Goal: Task Accomplishment & Management: Use online tool/utility

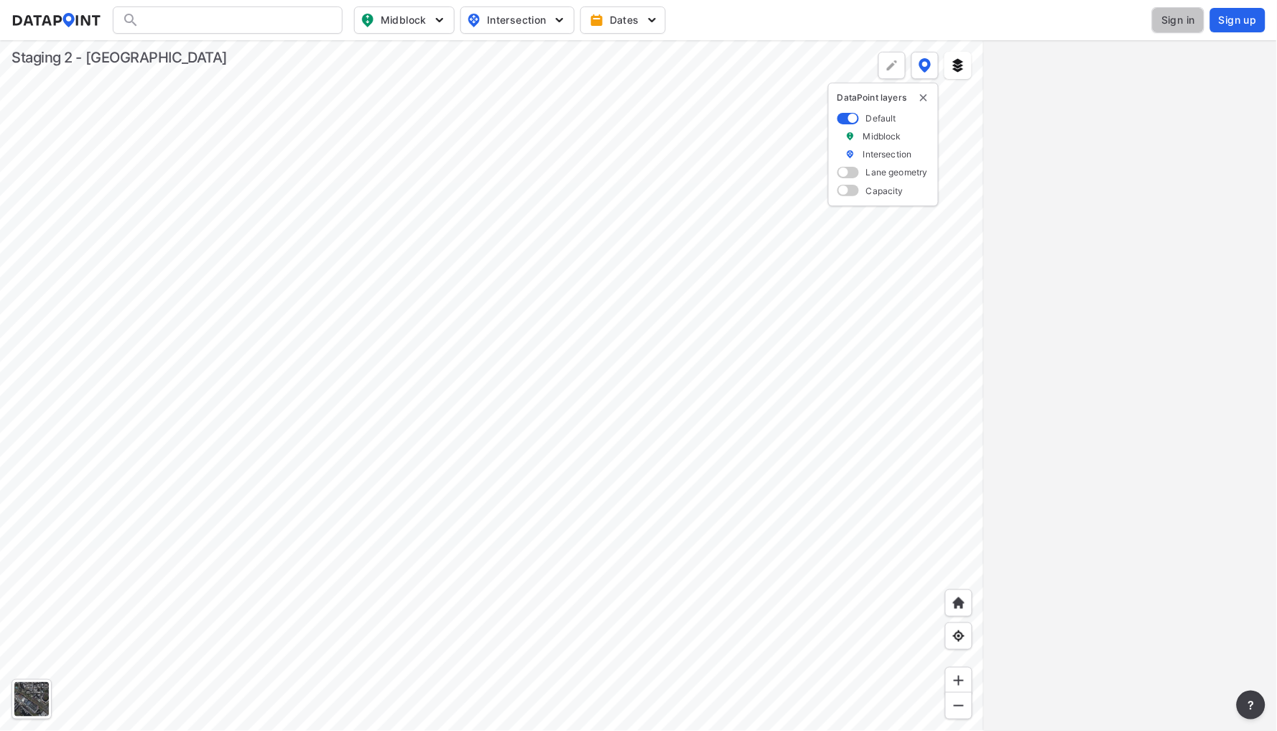
click at [1173, 24] on span "Sign in" at bounding box center [1179, 20] width 34 height 14
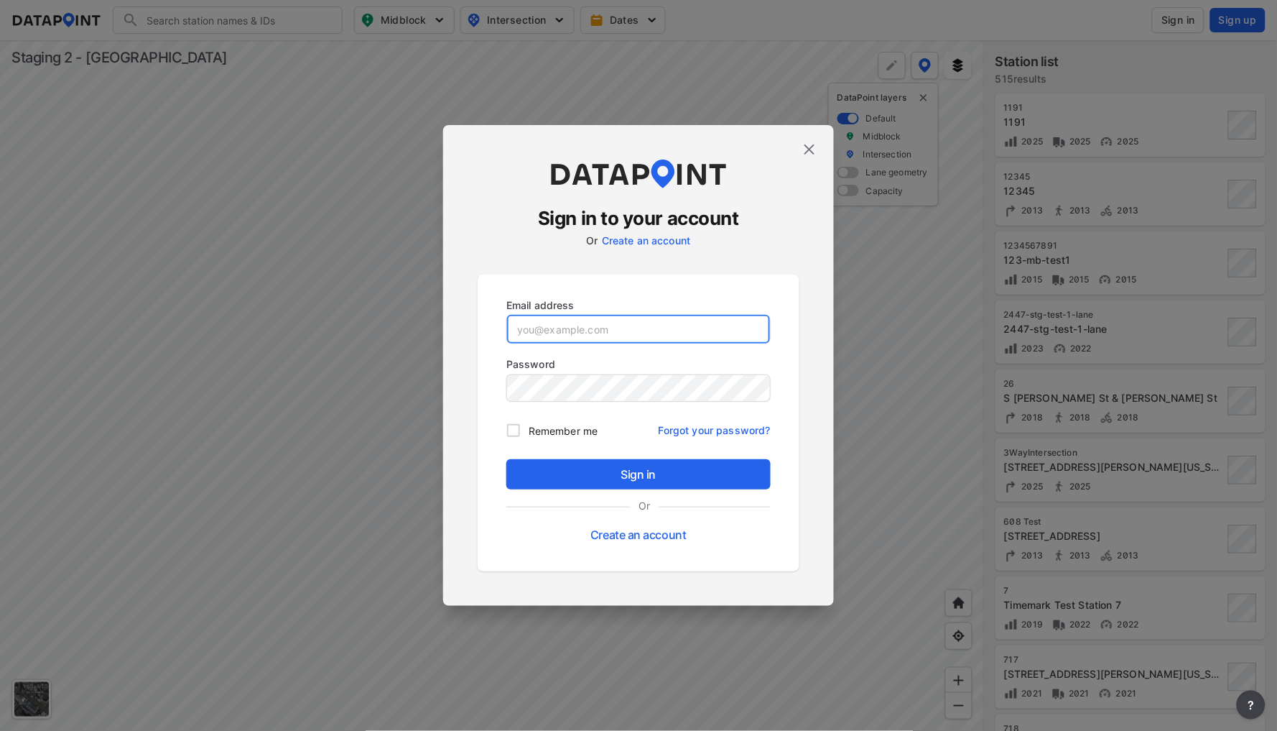
type input "[EMAIL_ADDRESS][DOMAIN_NAME]"
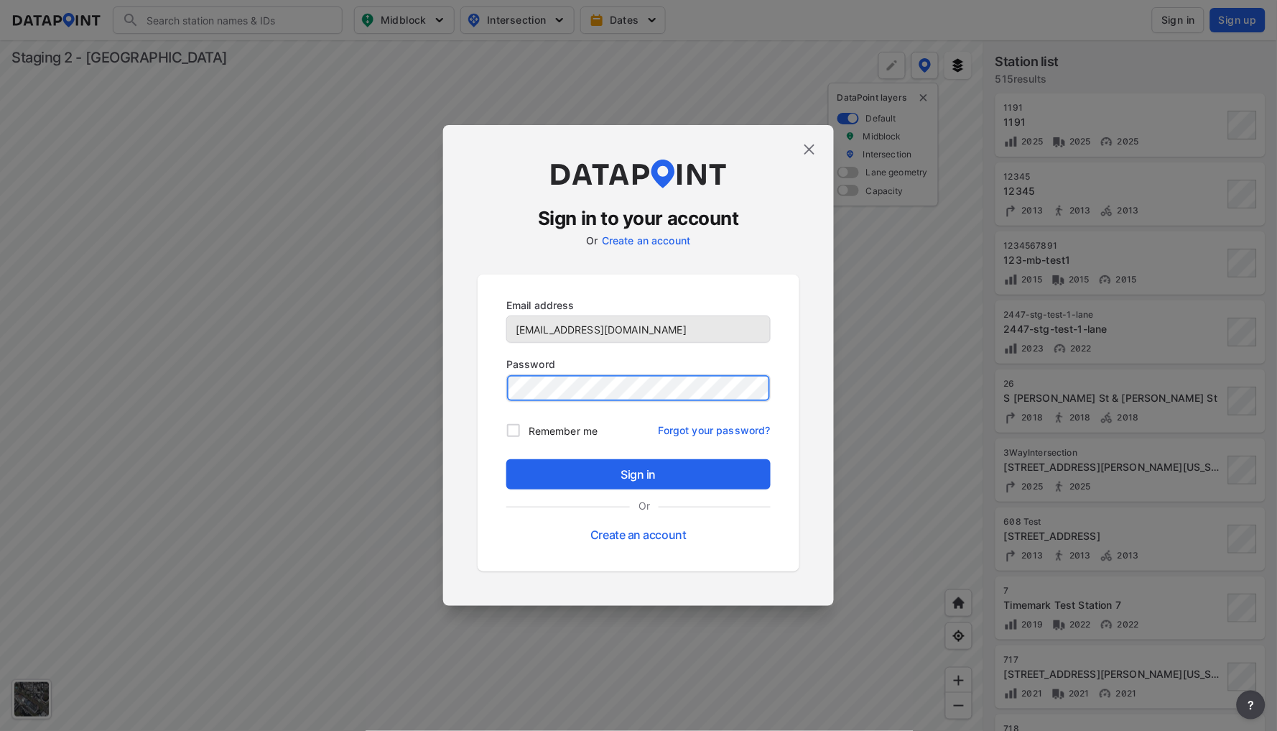
click at [639, 475] on button "Sign in" at bounding box center [639, 474] width 264 height 30
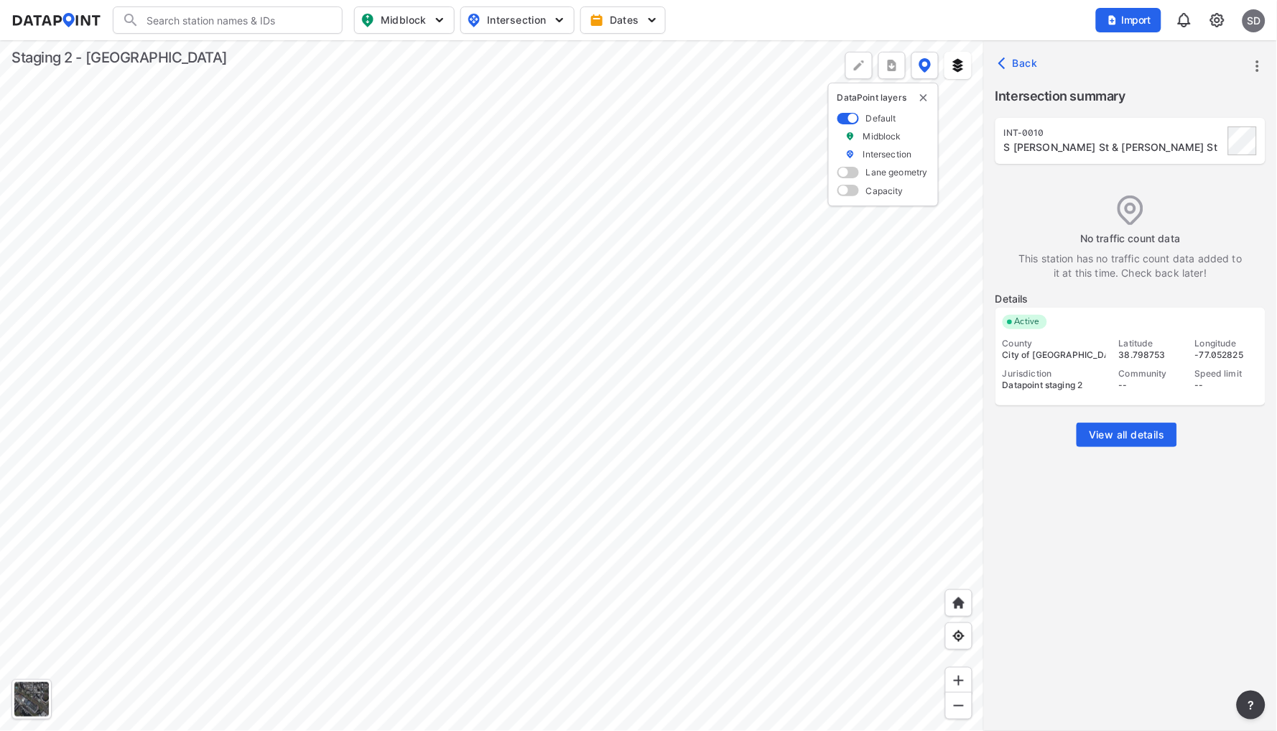
click at [1142, 435] on span "View all details" at bounding box center [1126, 434] width 75 height 14
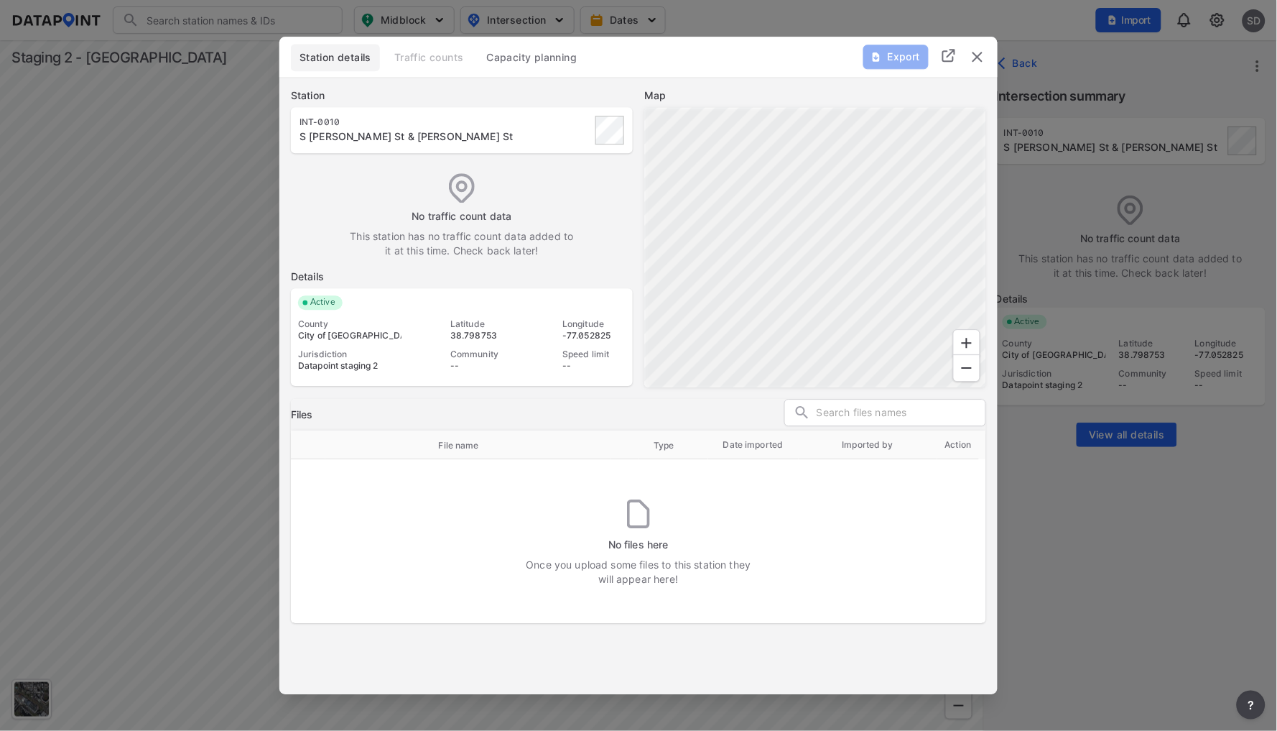
click at [985, 58] on img "delete" at bounding box center [977, 56] width 17 height 17
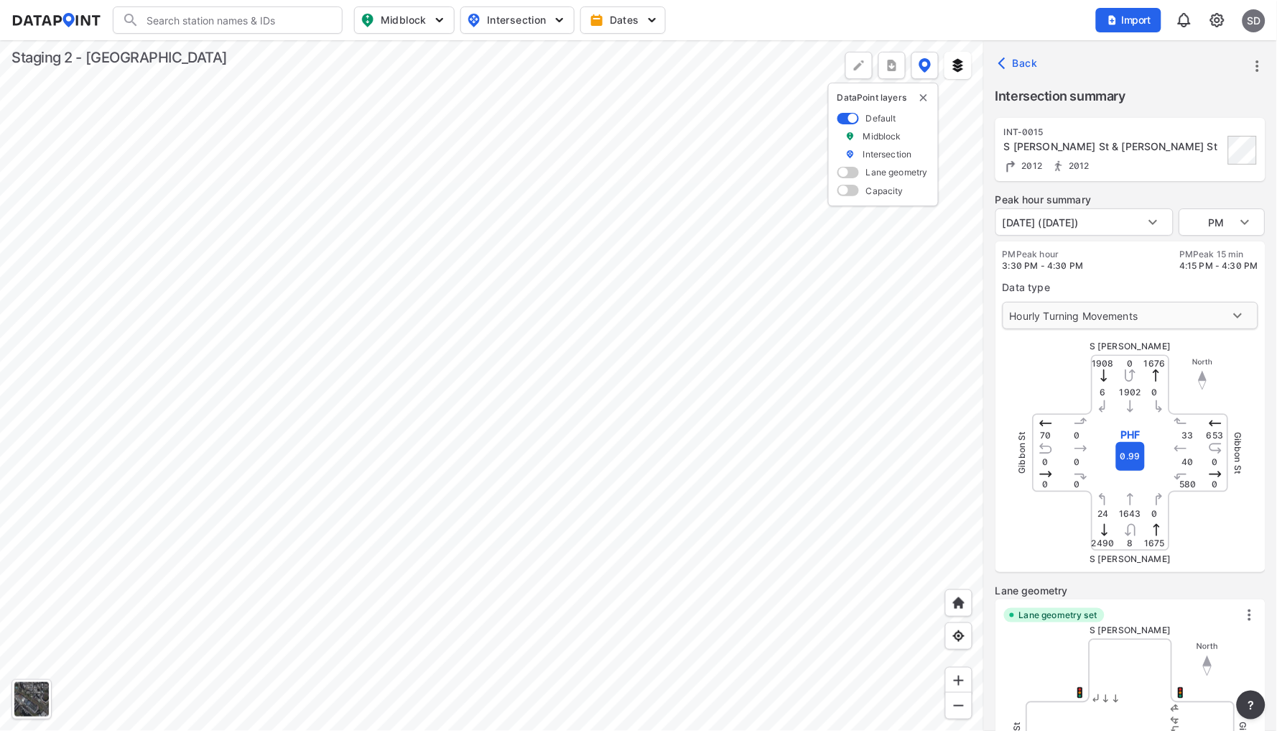
type input "2392"
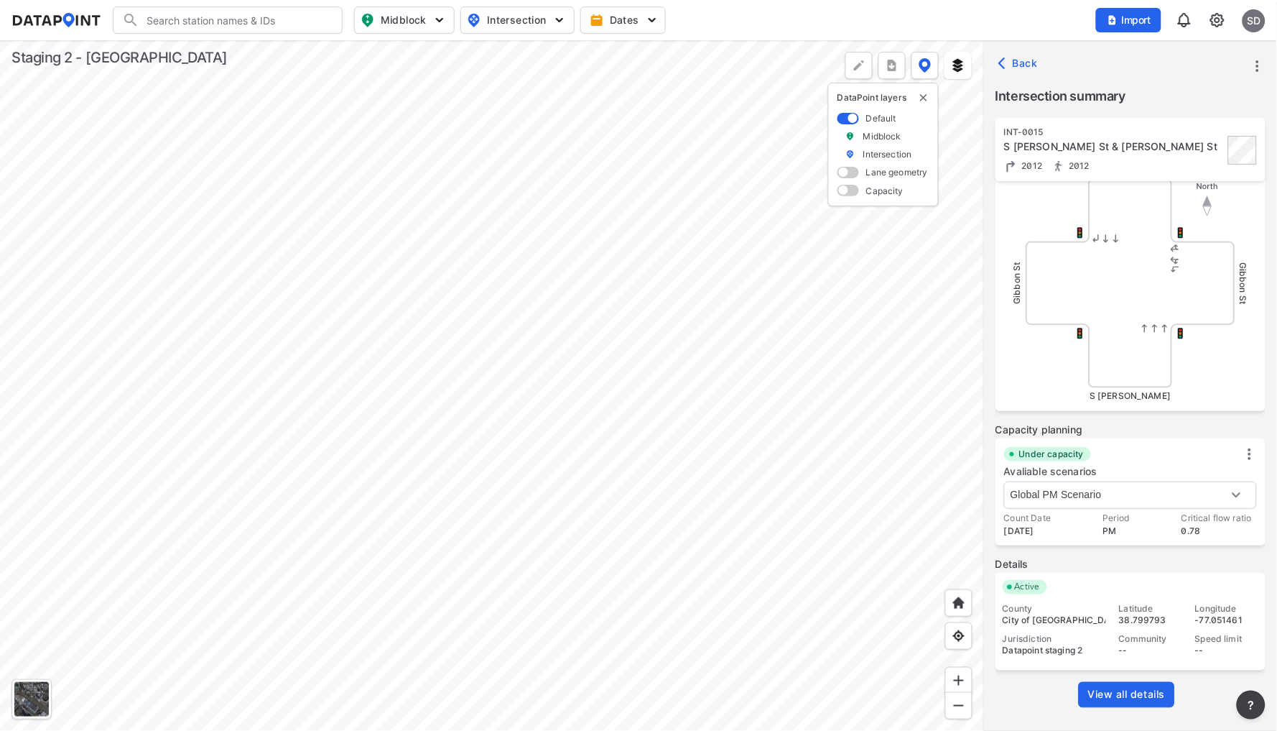
scroll to position [453, 0]
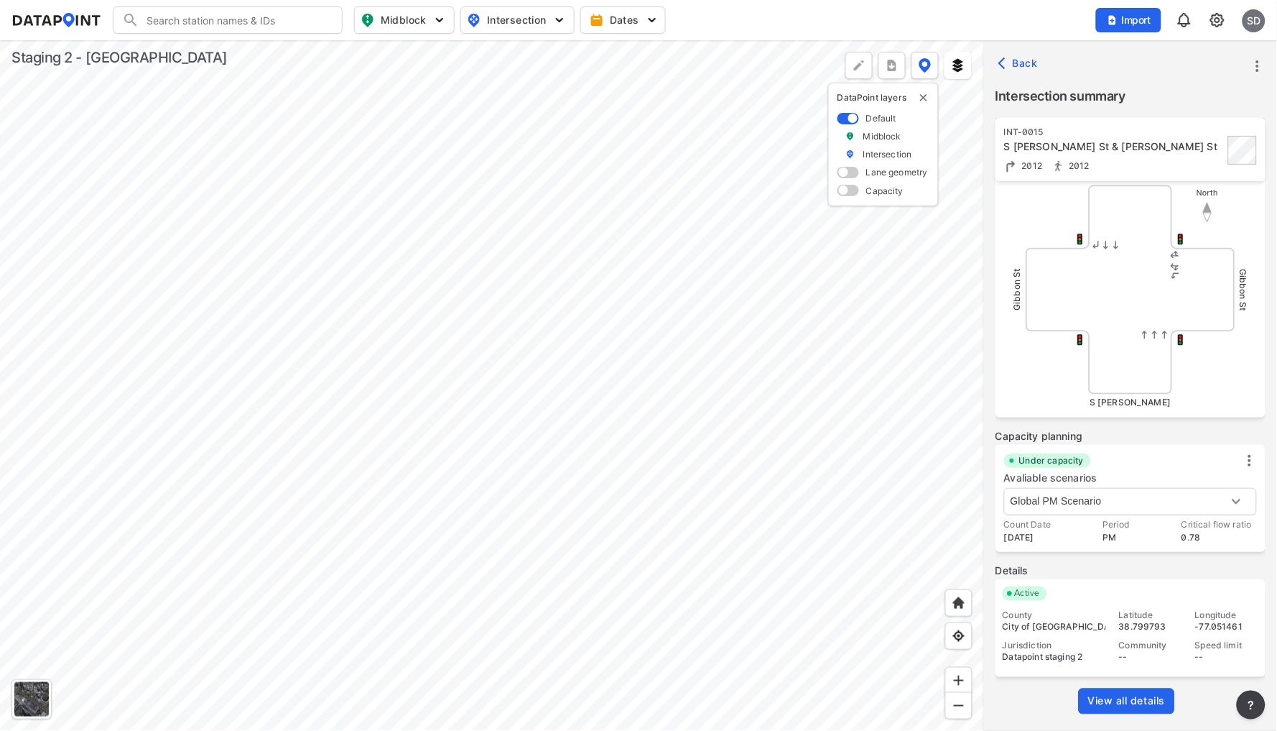
click at [1123, 688] on link "View all details" at bounding box center [1127, 701] width 96 height 26
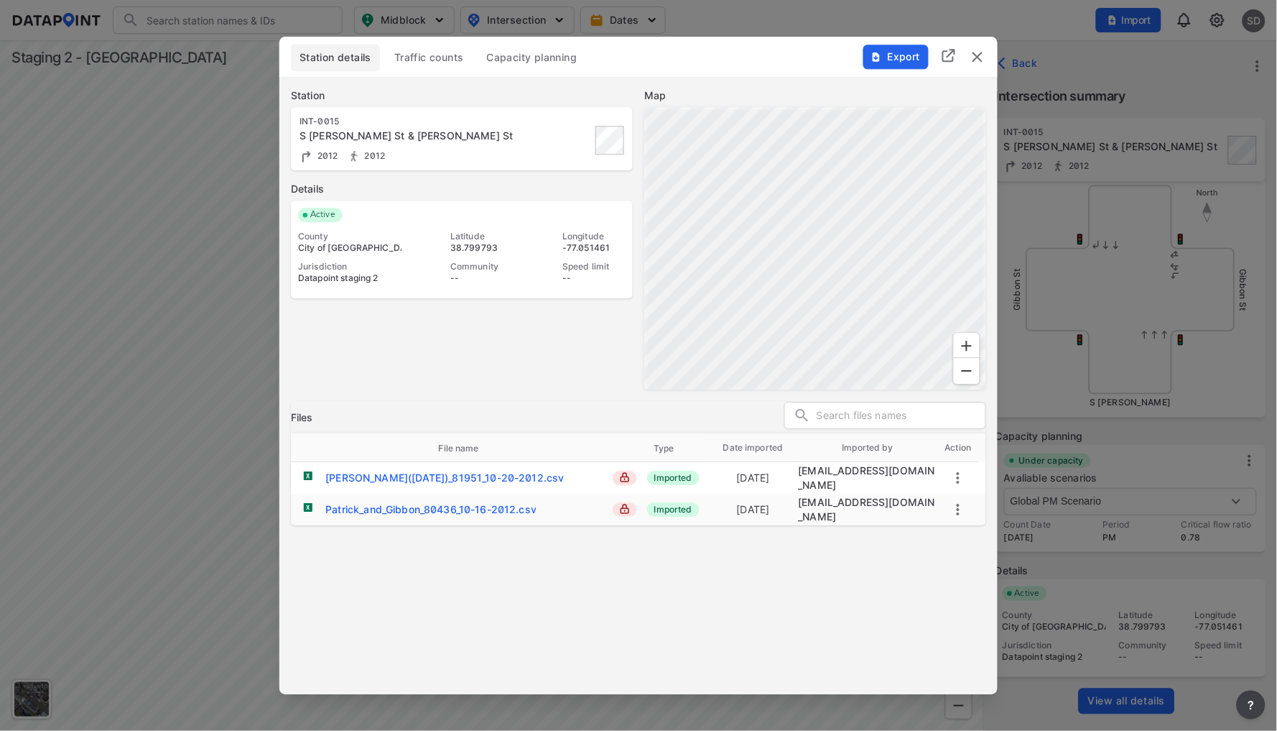
click at [1175, 300] on div at bounding box center [638, 365] width 1277 height 731
click at [981, 50] on img "delete" at bounding box center [977, 56] width 17 height 17
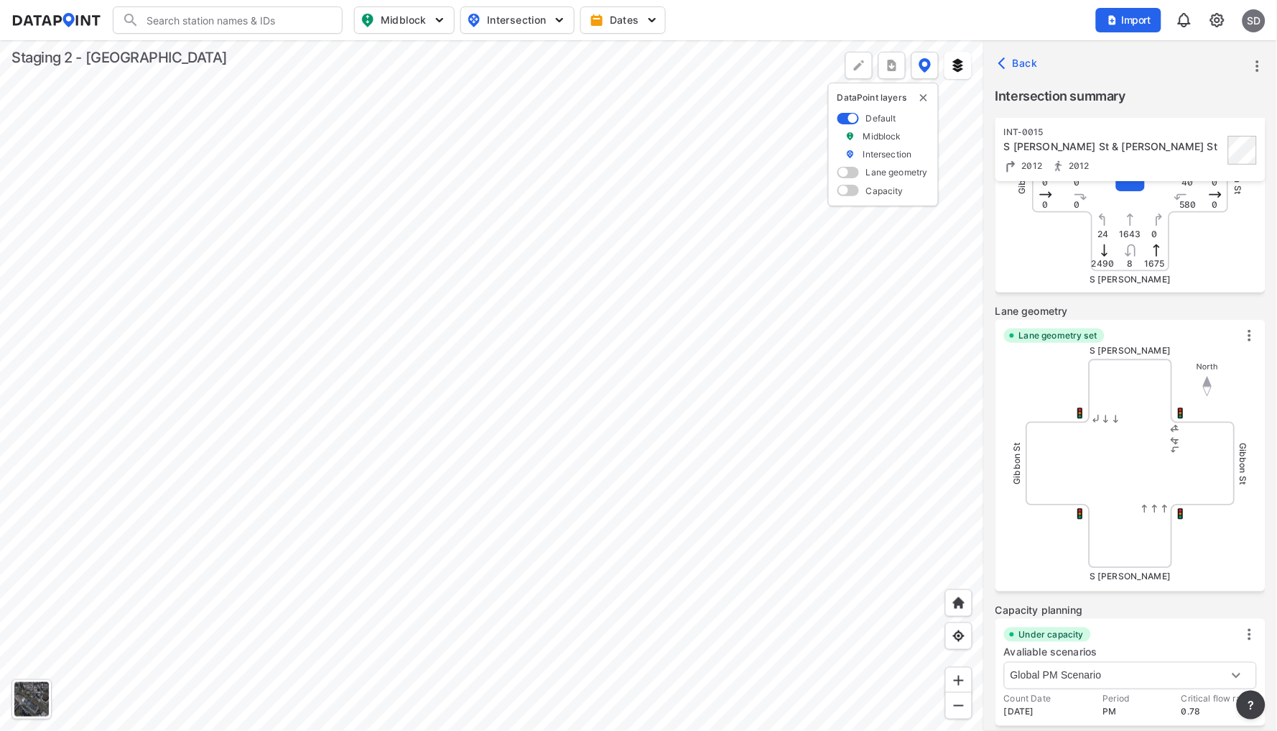
scroll to position [278, 0]
click at [1242, 333] on div "Lane geometry set" at bounding box center [1130, 337] width 253 height 14
click at [1249, 338] on img at bounding box center [1250, 337] width 14 height 14
click at [1213, 370] on div "Edit lane geometry" at bounding box center [1193, 363] width 138 height 26
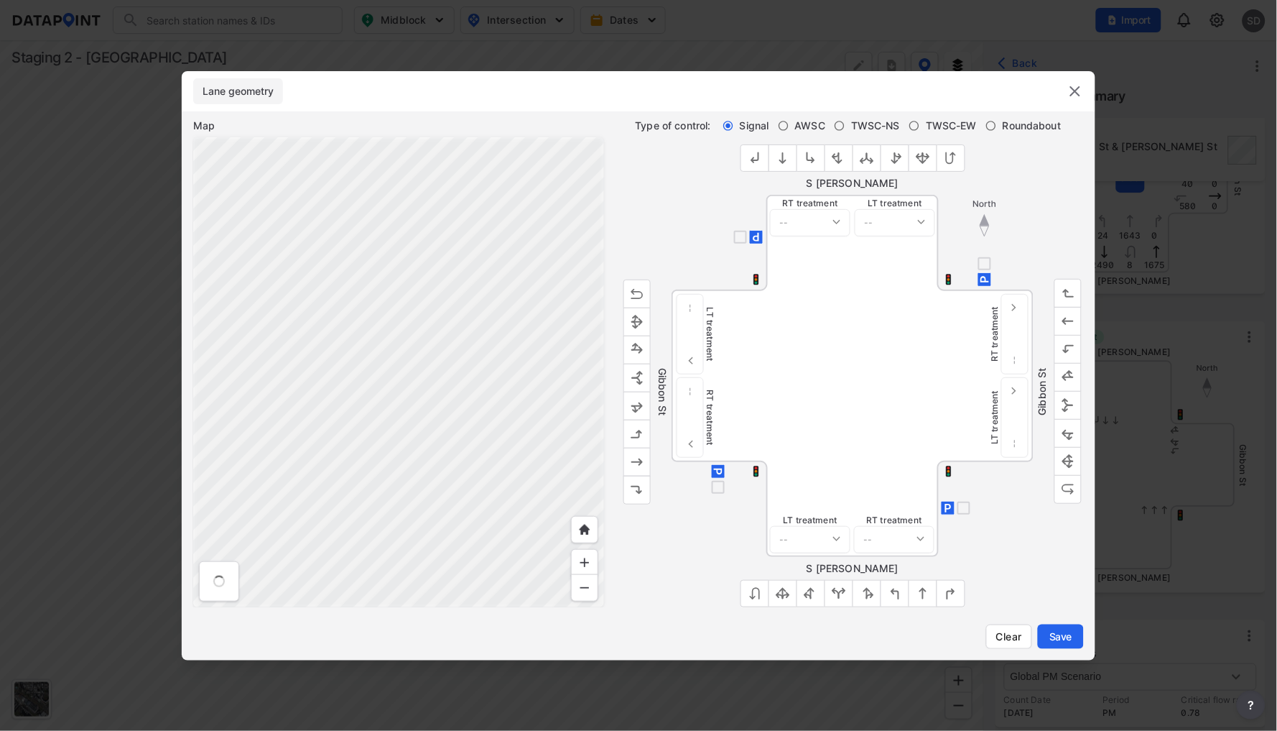
checkbox input "true"
select select "0"
select select "1"
click at [652, 206] on div "Gibbon St RT treatment -- Protected Permitted LT treatment -- Protected Permitt…" at bounding box center [852, 376] width 463 height 362
select select "1"
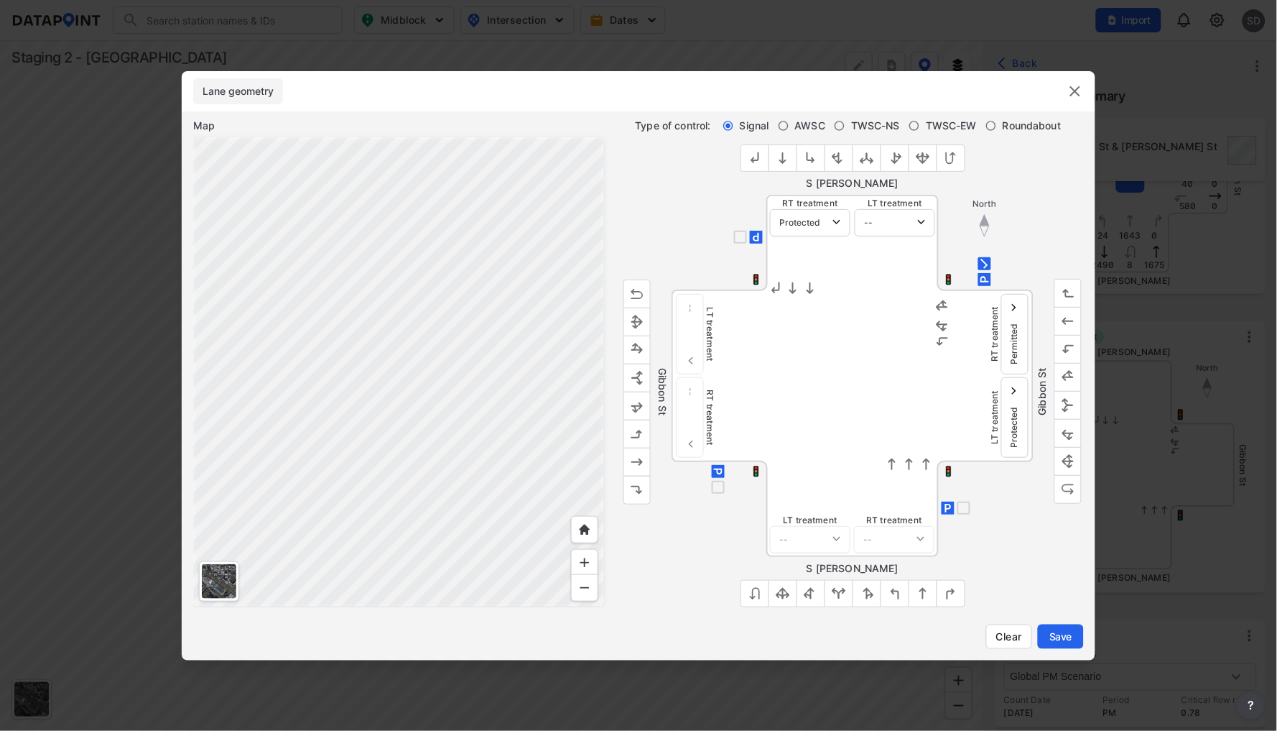
click at [827, 278] on div "RT treatment -- Protected Permitted LT treatment -- Protected Permitted" at bounding box center [852, 243] width 171 height 96
click at [783, 122] on input "AWSC" at bounding box center [783, 125] width 11 height 11
radio input "true"
click at [729, 126] on input "Signal" at bounding box center [728, 125] width 11 height 11
radio input "true"
